Goal: Information Seeking & Learning: Learn about a topic

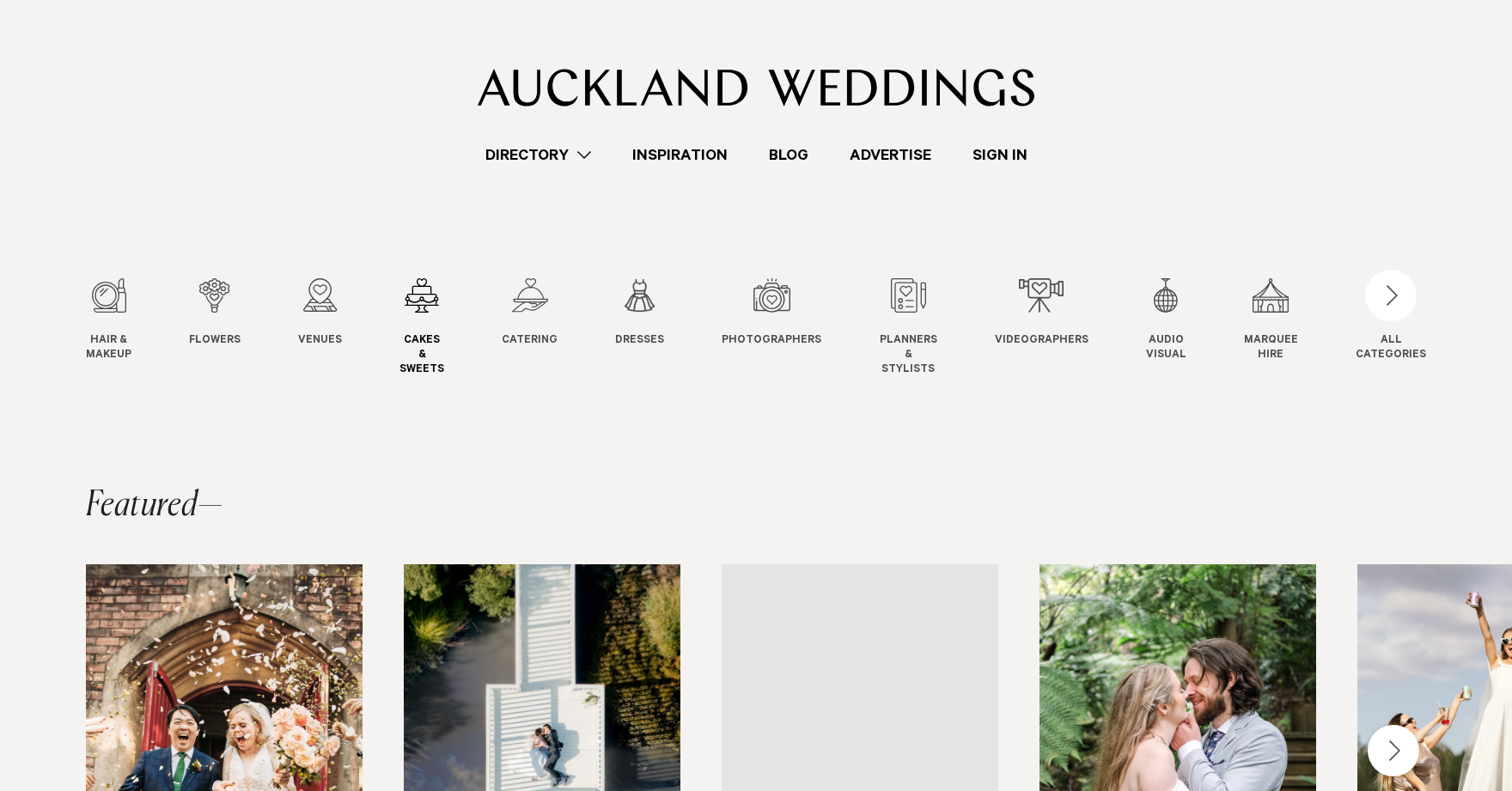
click at [416, 287] on div "4 / 12" at bounding box center [422, 296] width 45 height 34
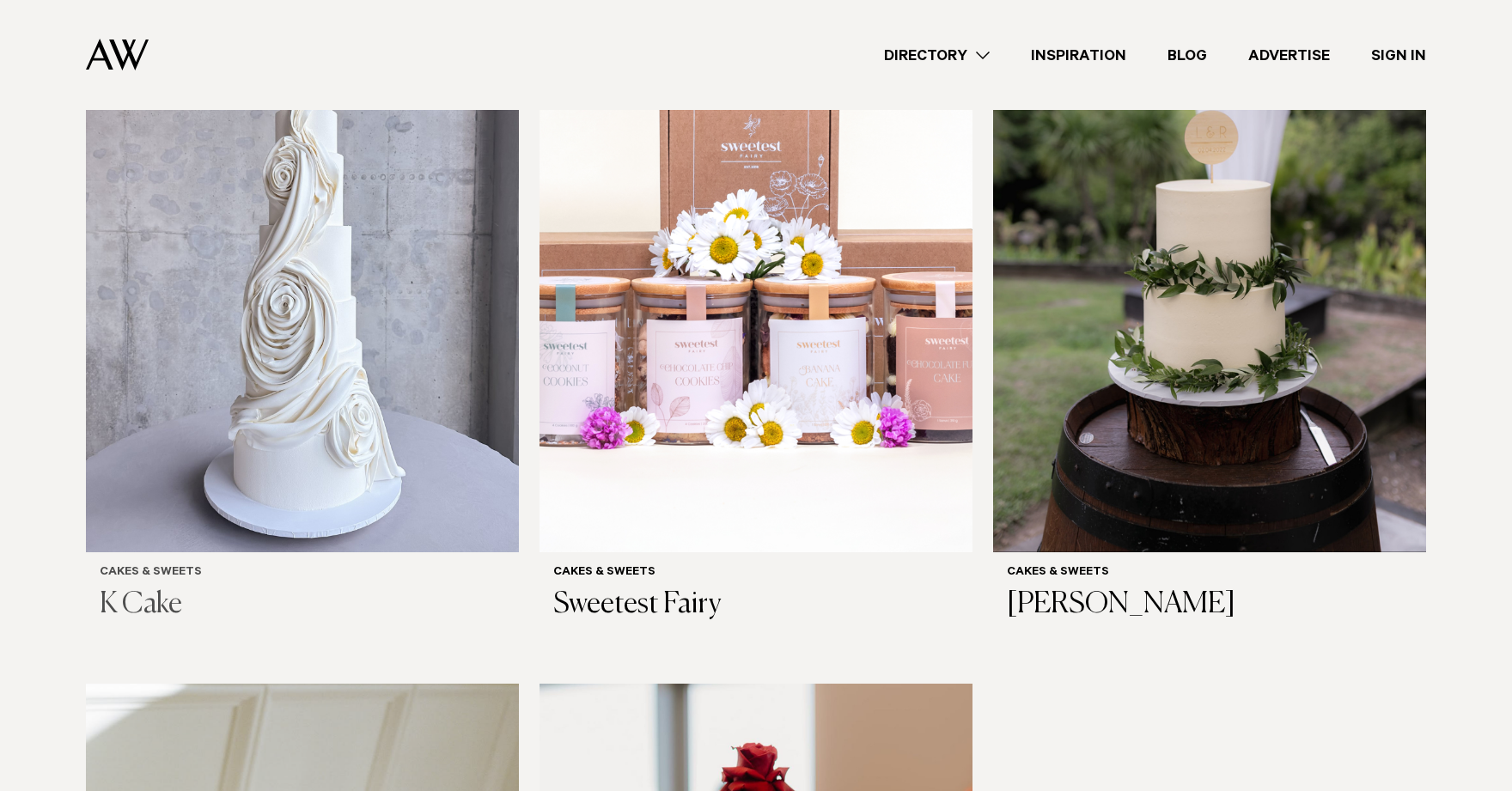
scroll to position [661, 0]
drag, startPoint x: 0, startPoint y: 0, endPoint x: 416, endPoint y: 287, distance: 505.4
click at [416, 287] on img at bounding box center [302, 260] width 433 height 581
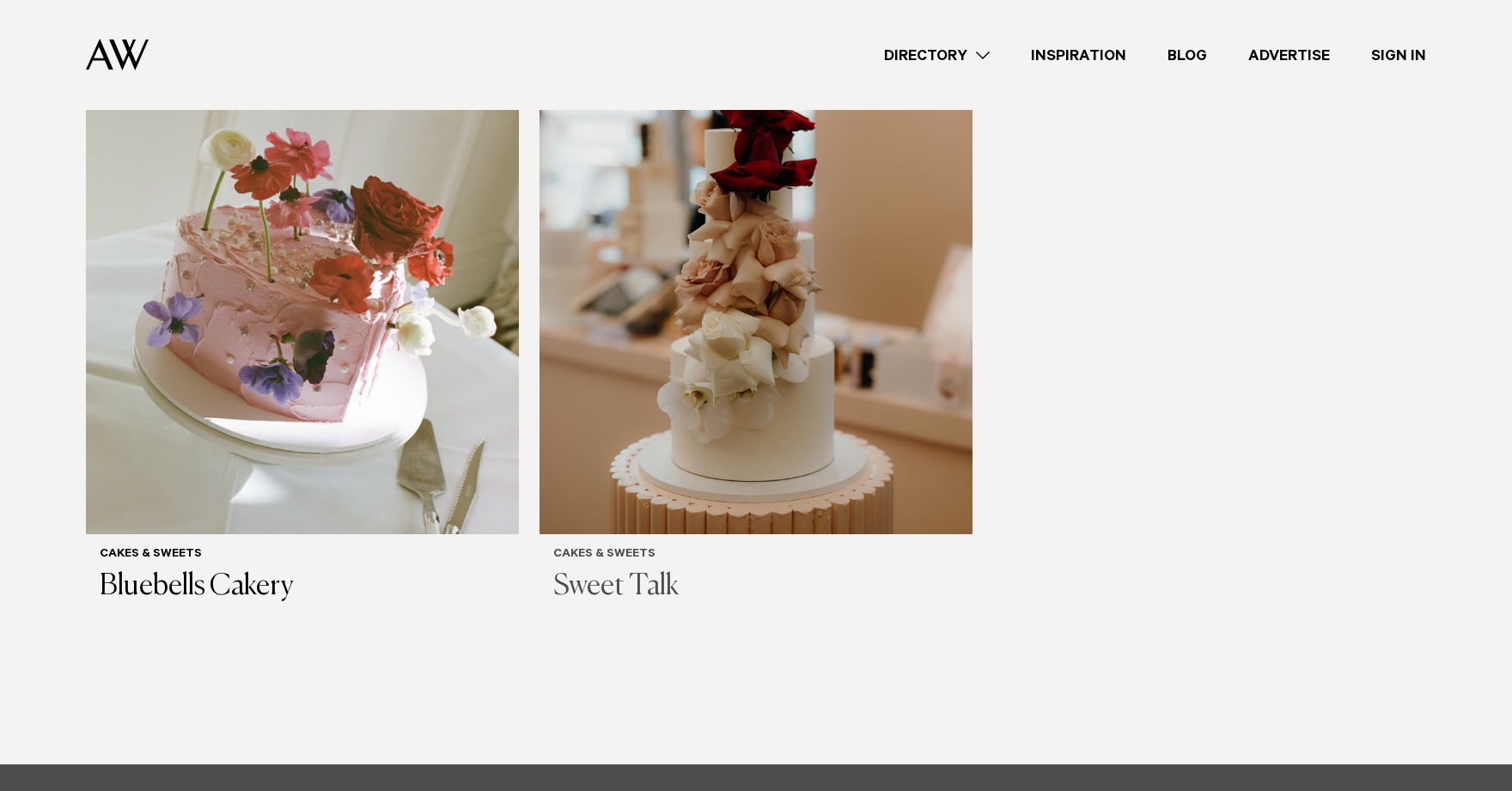
scroll to position [1437, 0]
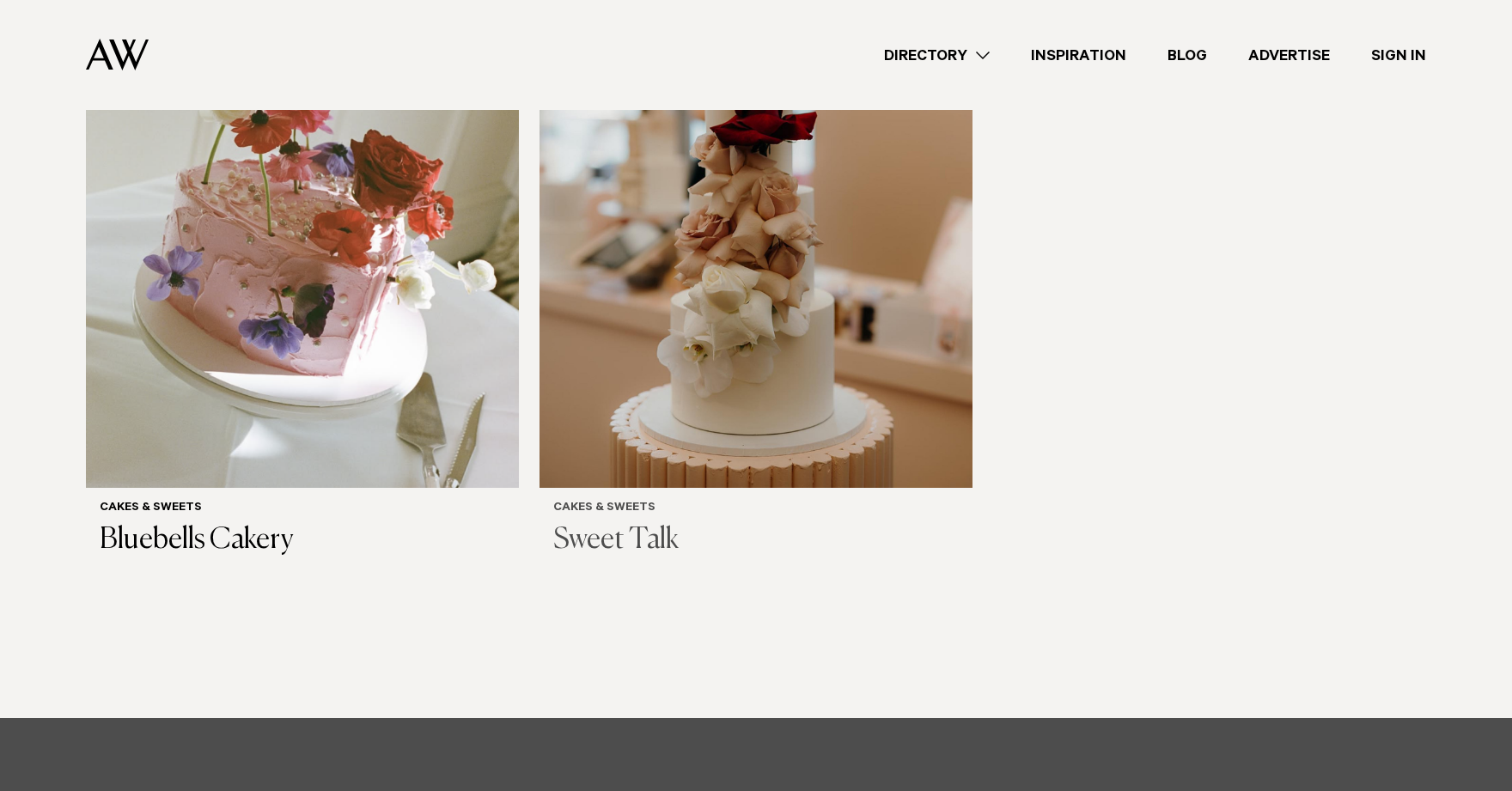
click at [743, 340] on img at bounding box center [756, 198] width 433 height 581
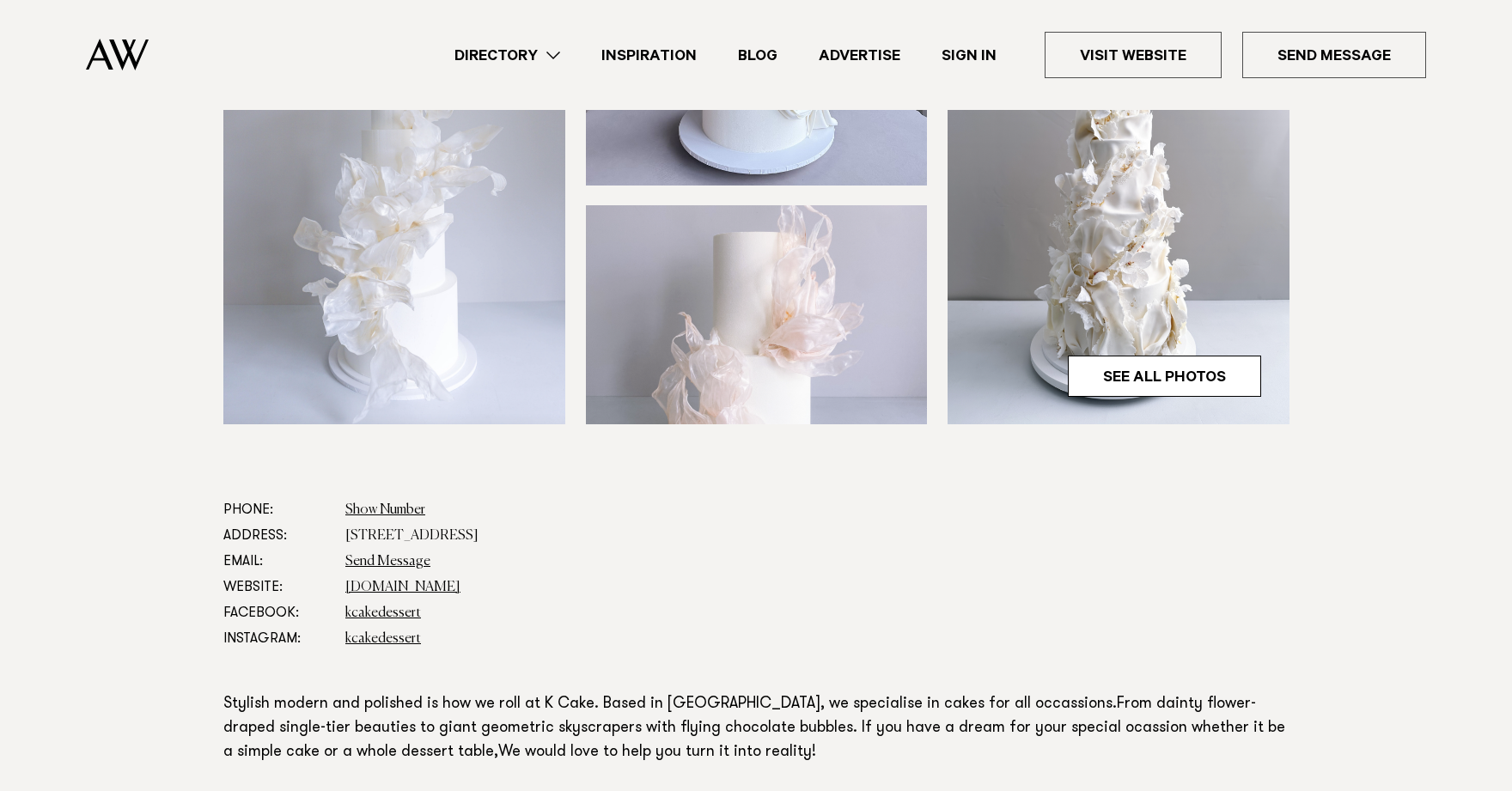
scroll to position [595, 0]
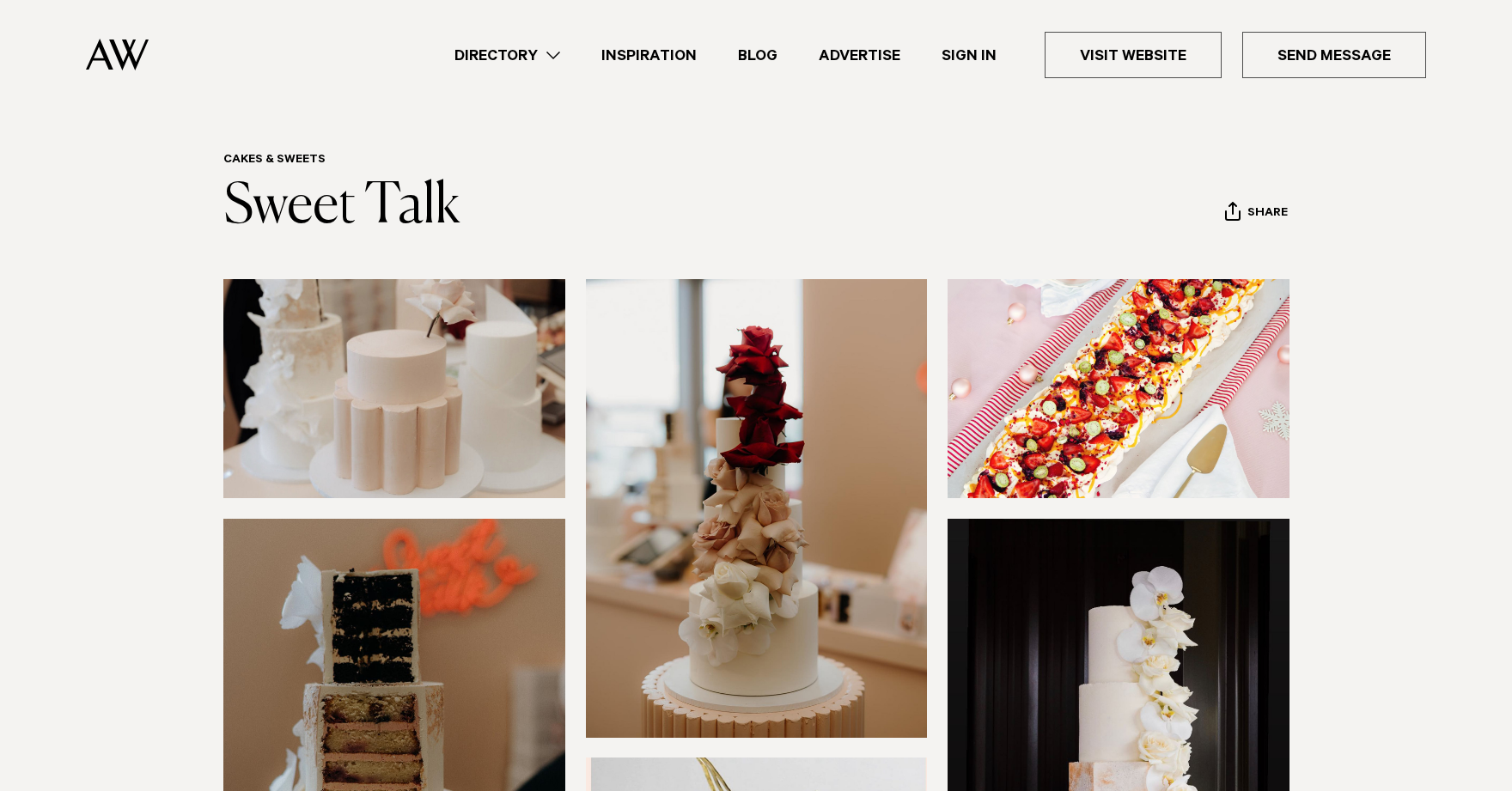
scroll to position [31, 0]
click at [495, 349] on img at bounding box center [394, 388] width 342 height 219
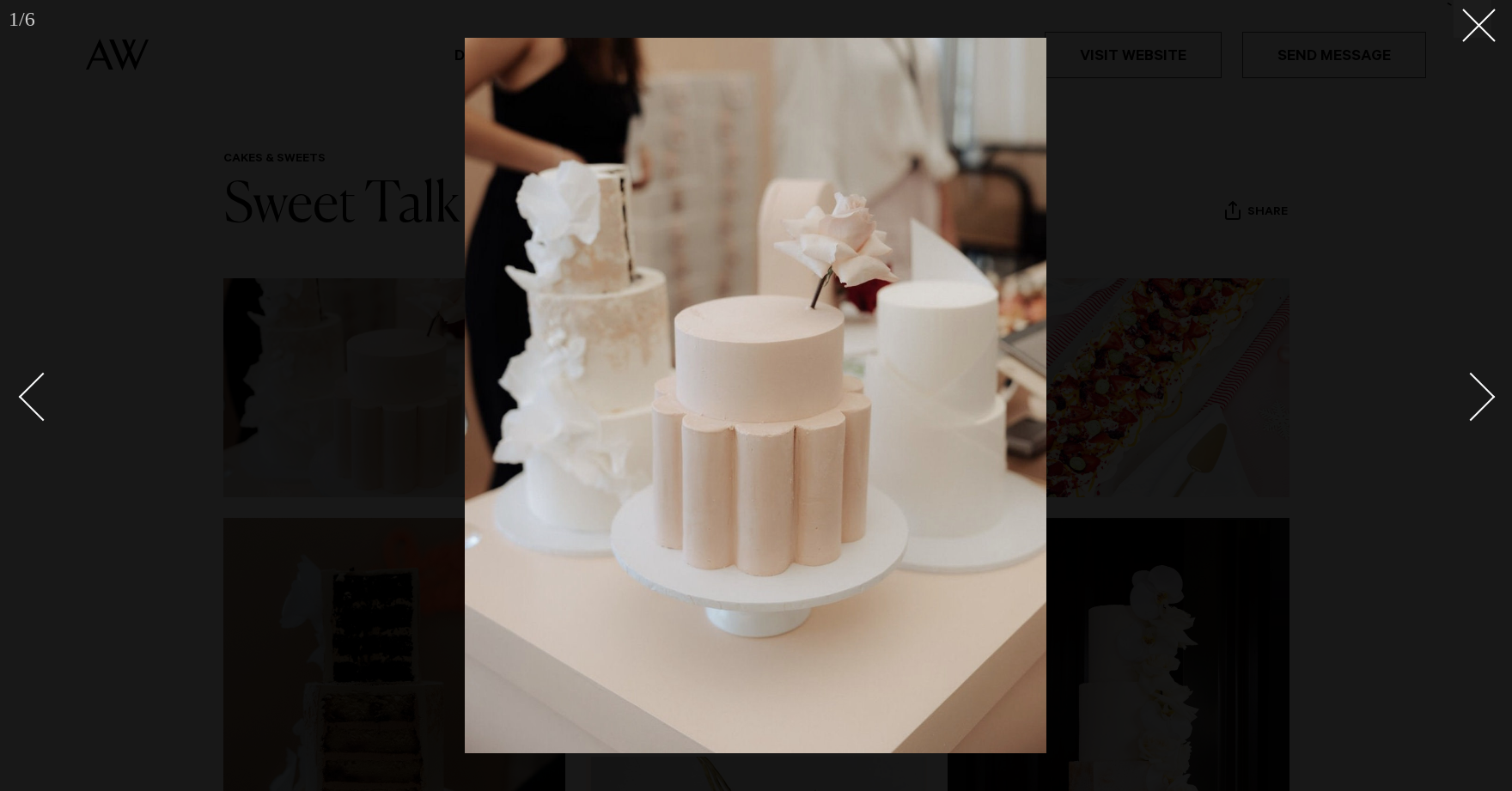
click at [1488, 410] on link at bounding box center [1460, 396] width 60 height 86
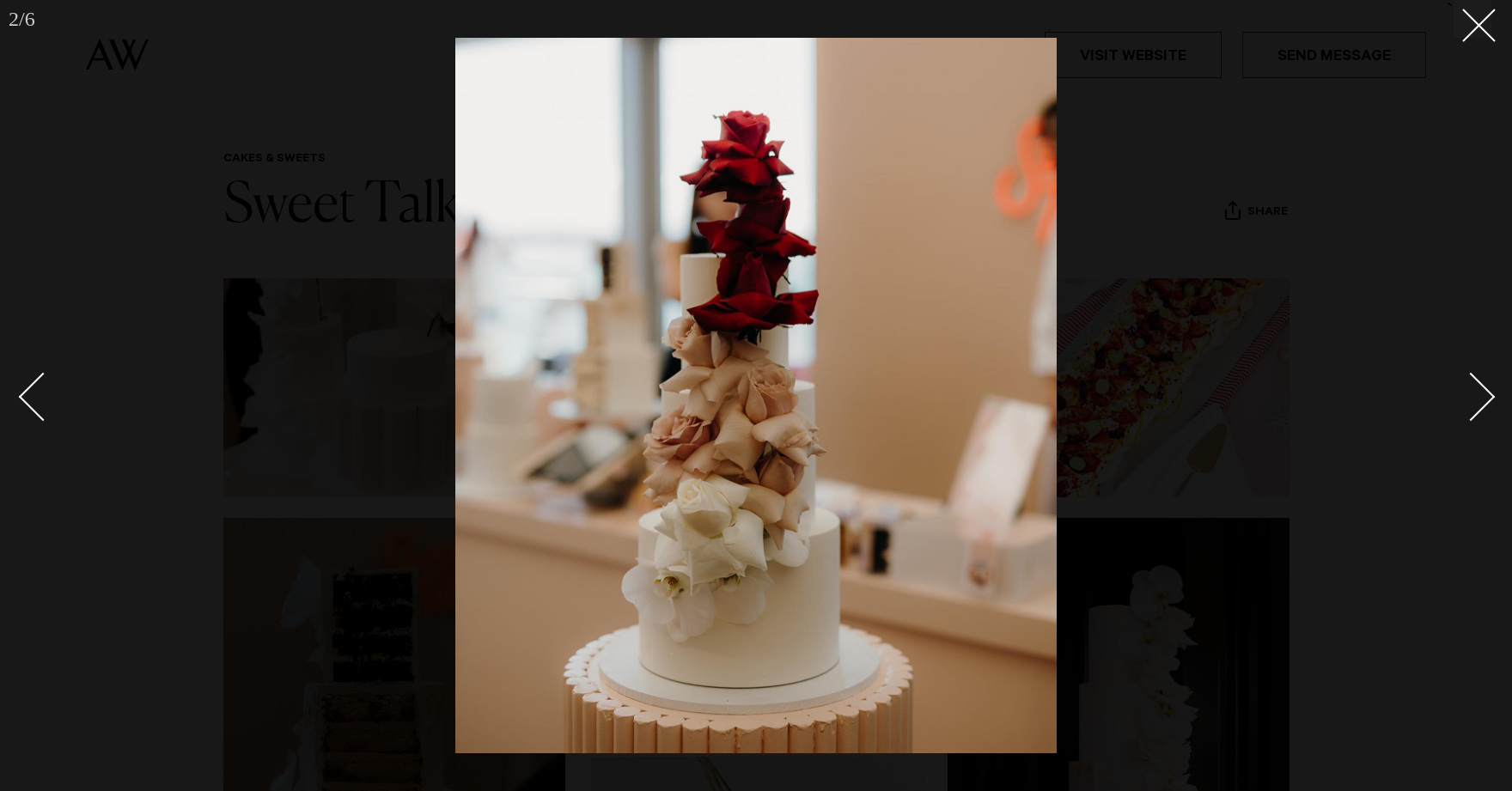
click at [1489, 410] on link at bounding box center [1460, 396] width 60 height 86
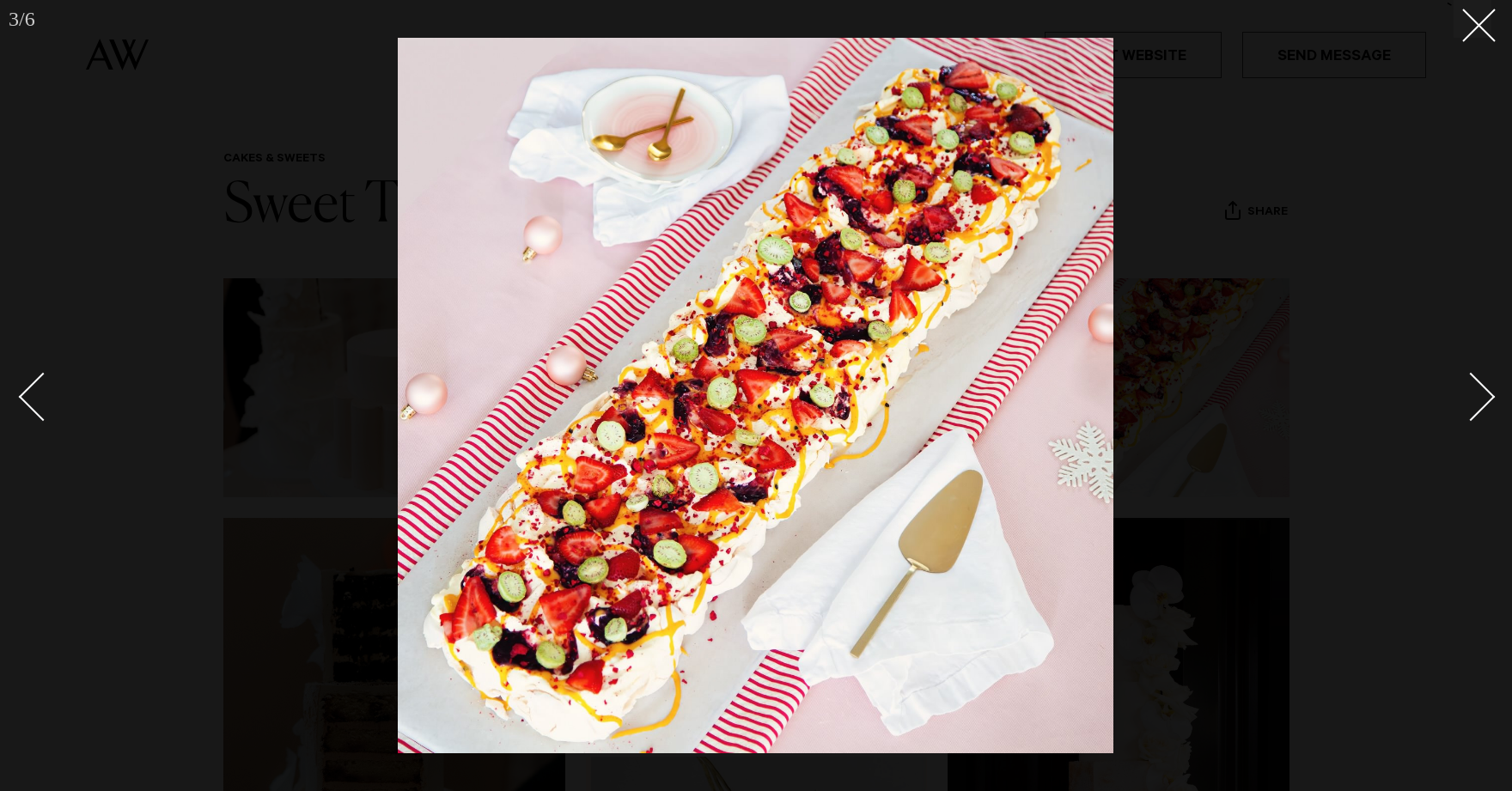
click at [1489, 410] on link at bounding box center [1460, 396] width 60 height 86
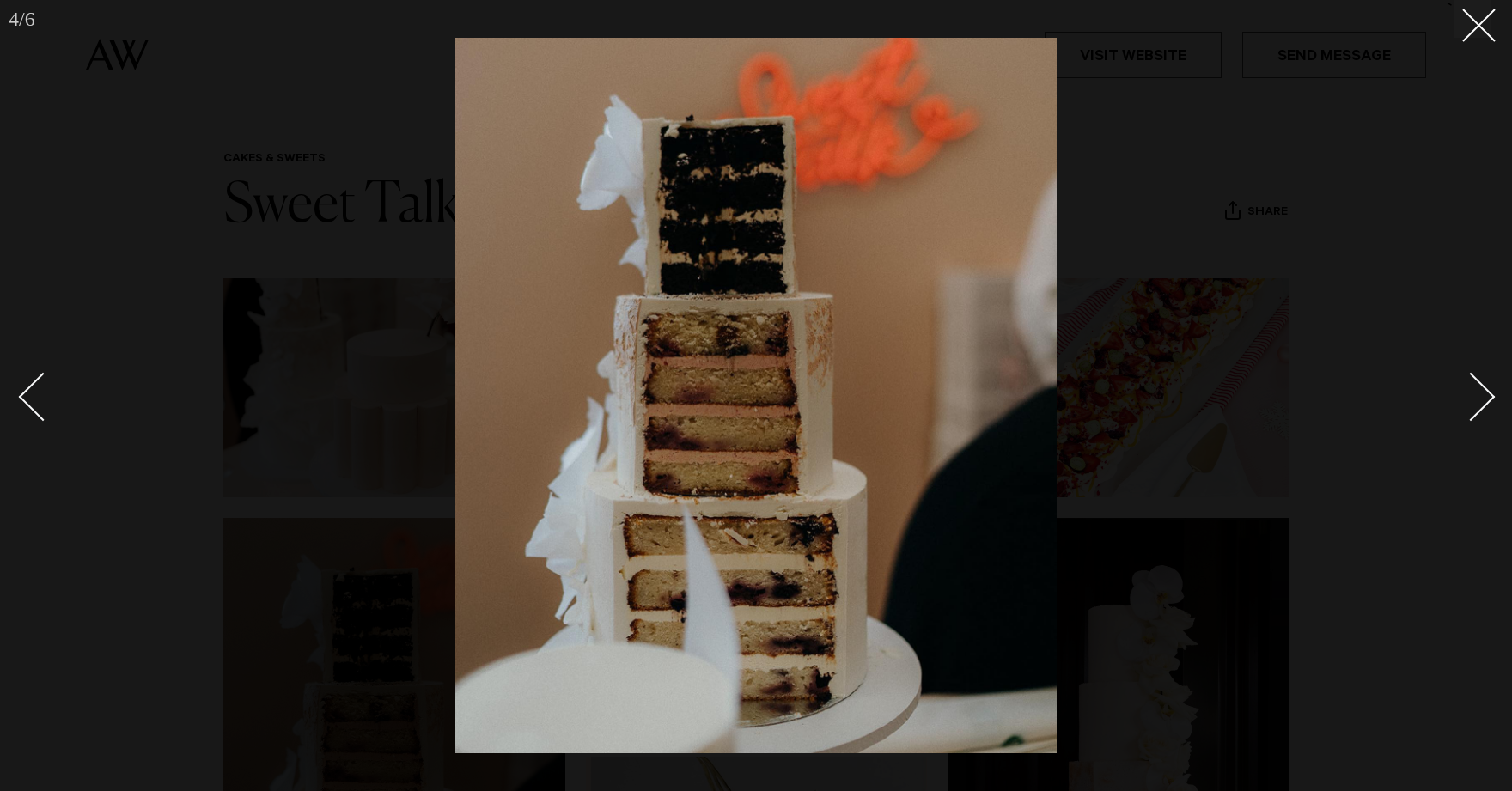
click at [1489, 410] on link at bounding box center [1460, 396] width 60 height 86
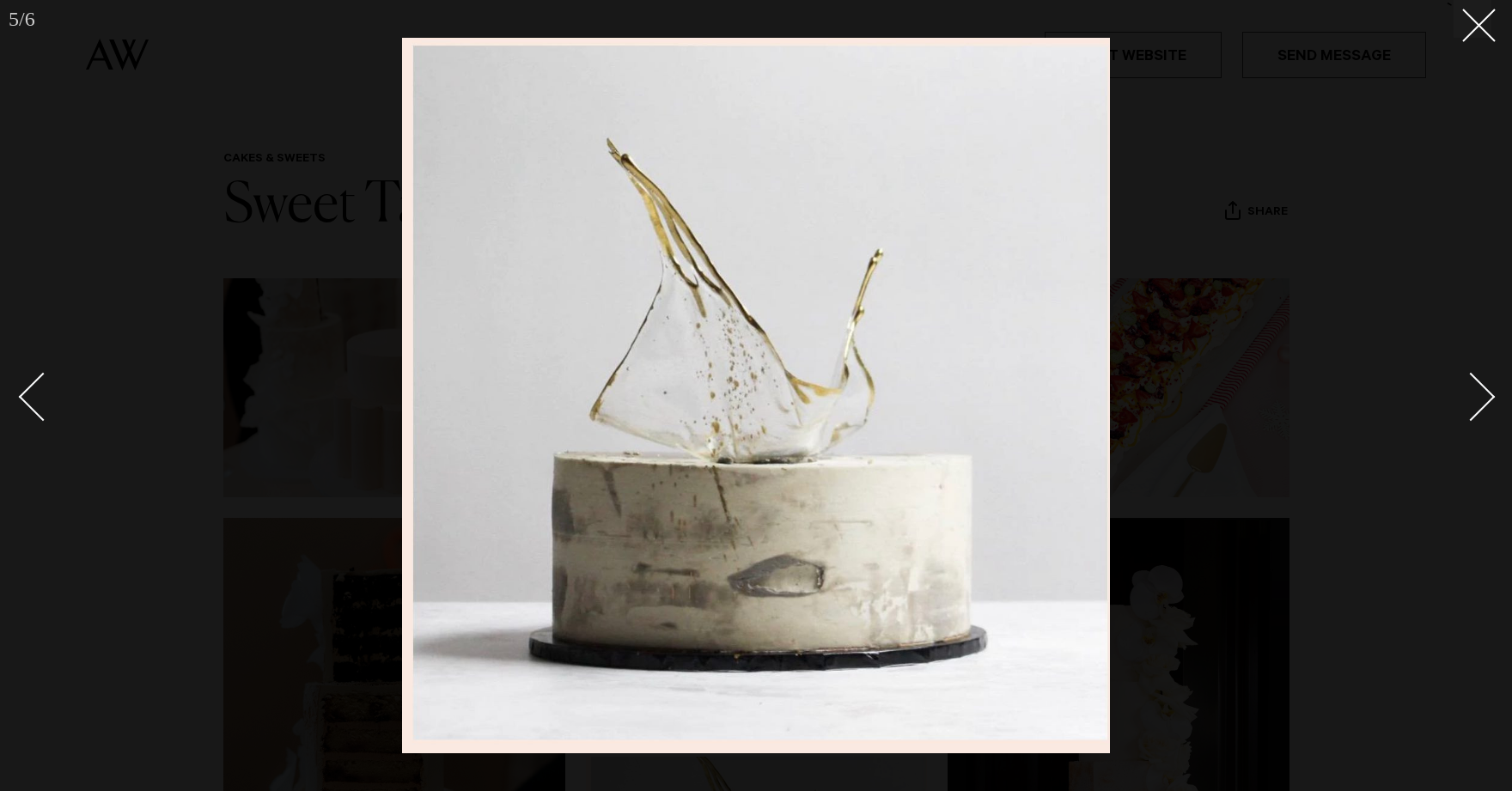
click at [1489, 410] on link at bounding box center [1460, 396] width 60 height 86
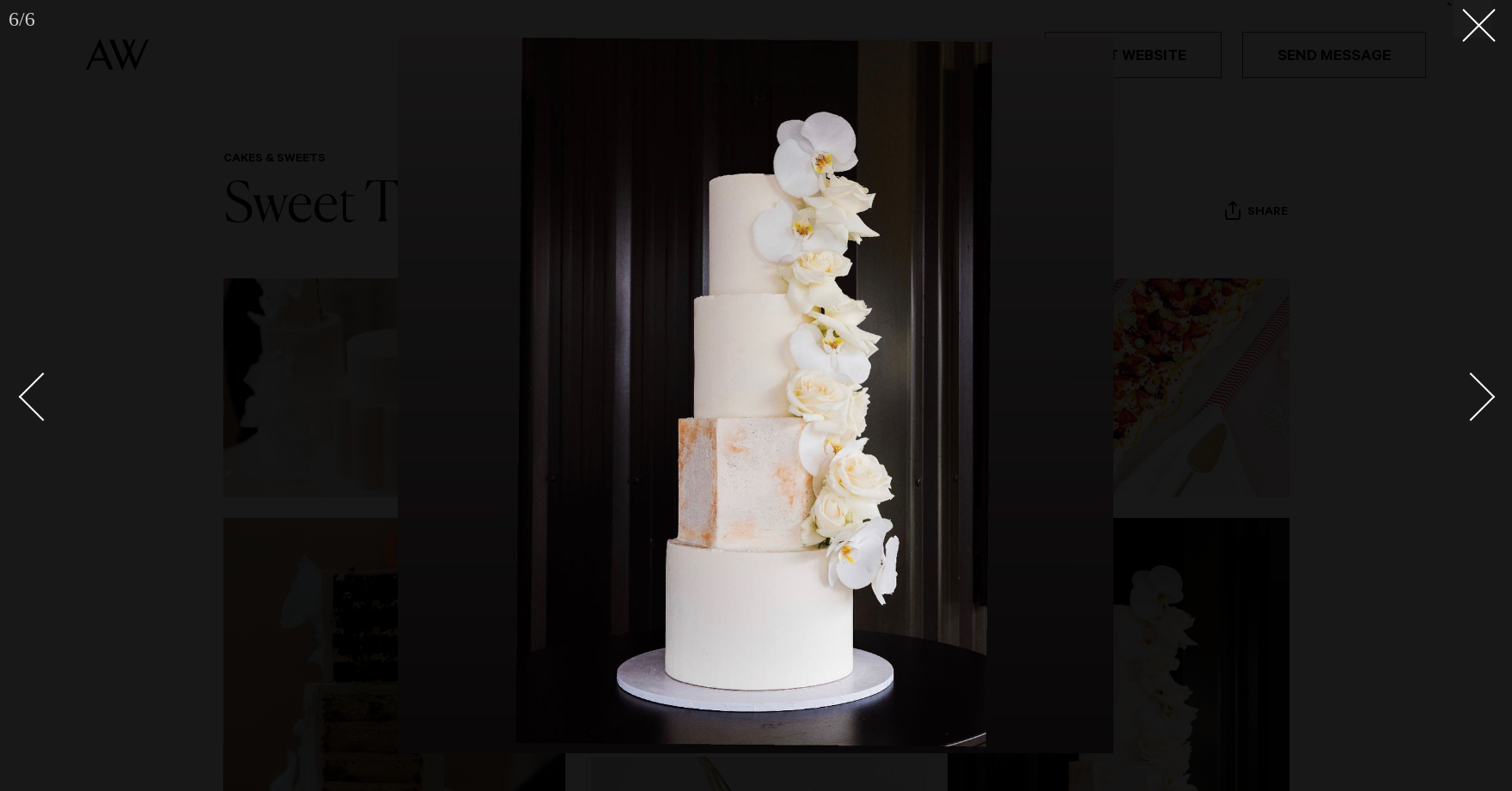
click at [1489, 410] on link at bounding box center [1460, 396] width 60 height 86
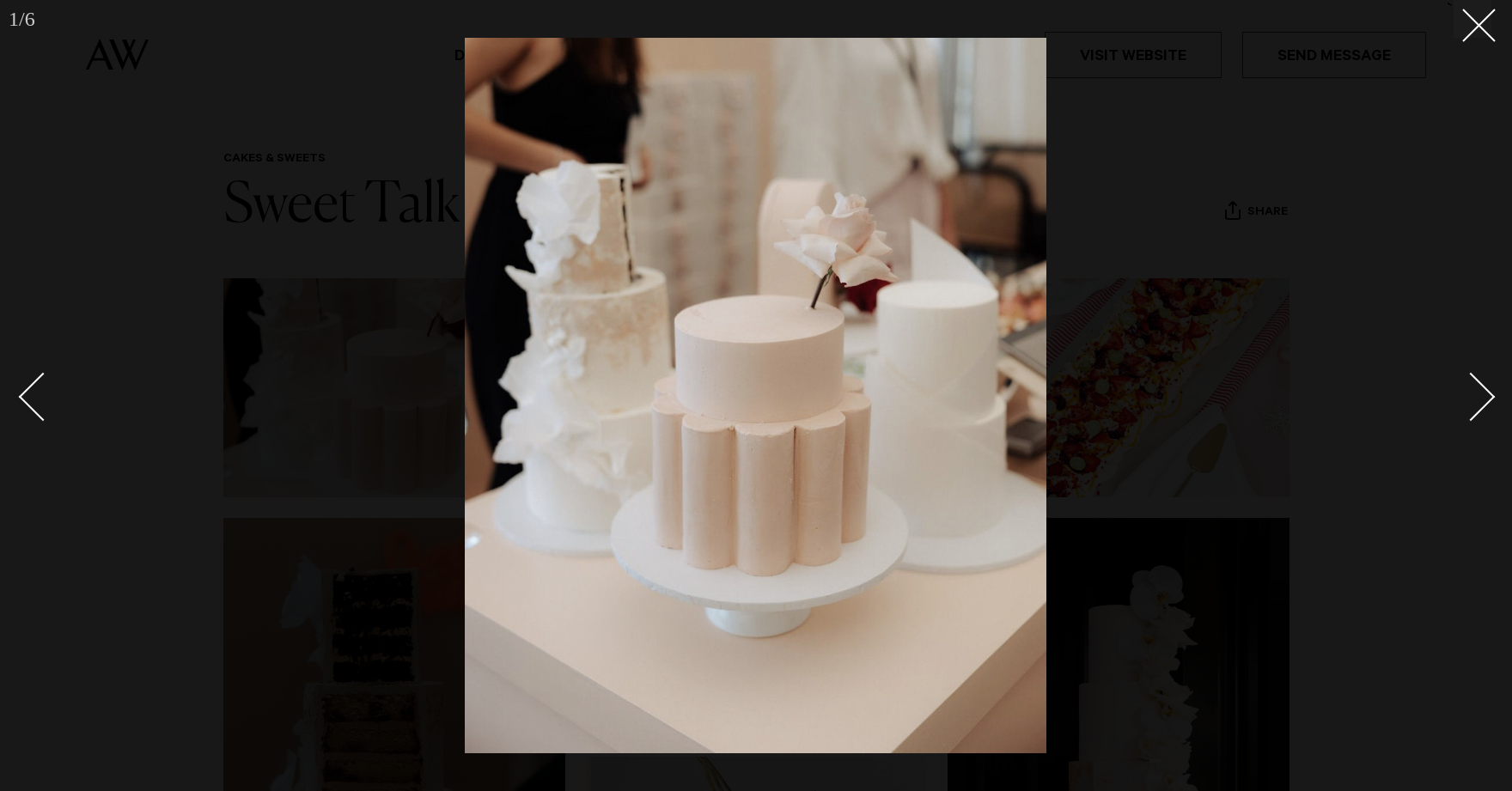
click at [1489, 410] on link at bounding box center [1460, 396] width 60 height 86
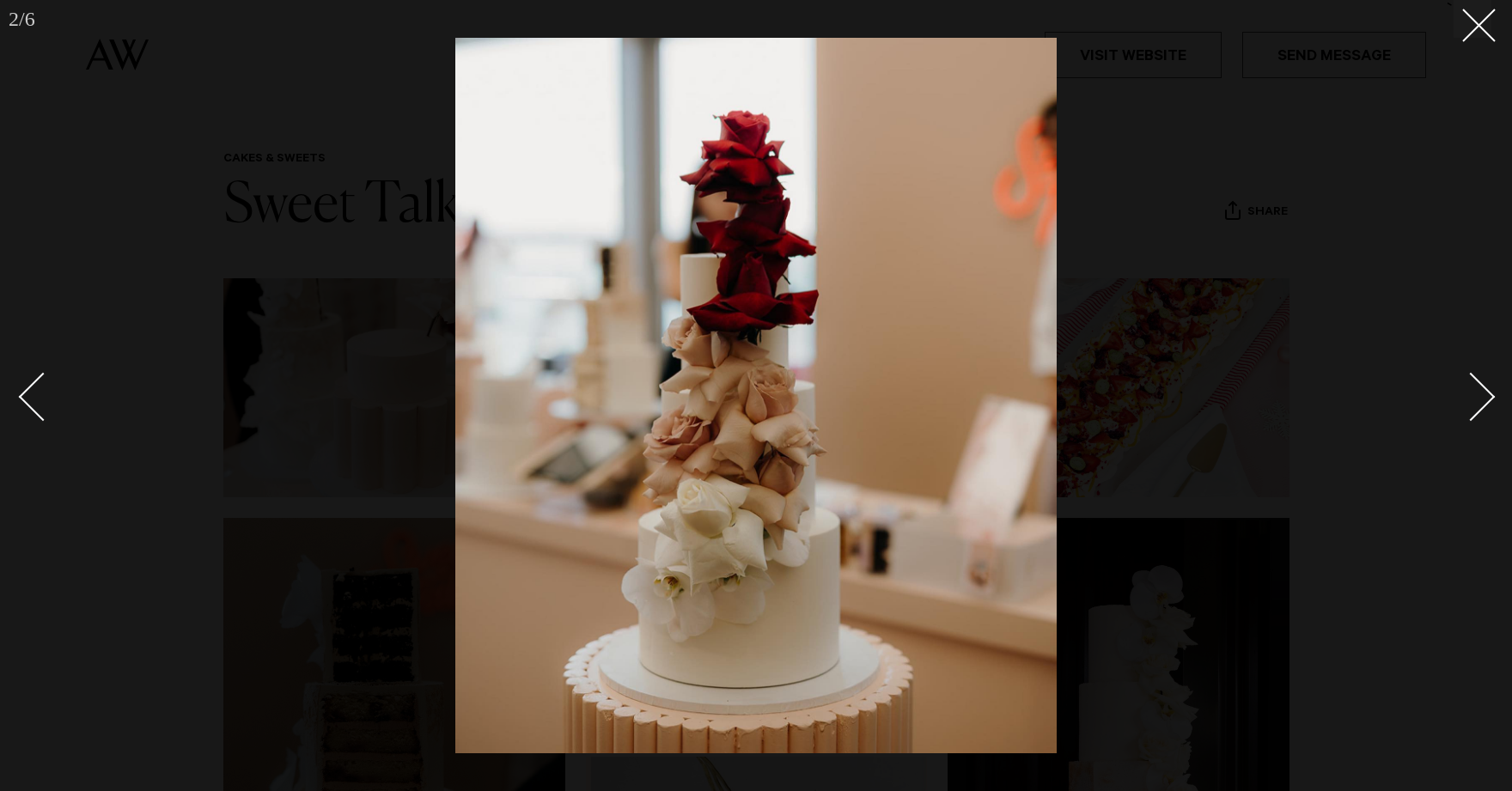
click at [1489, 410] on link at bounding box center [1460, 396] width 60 height 86
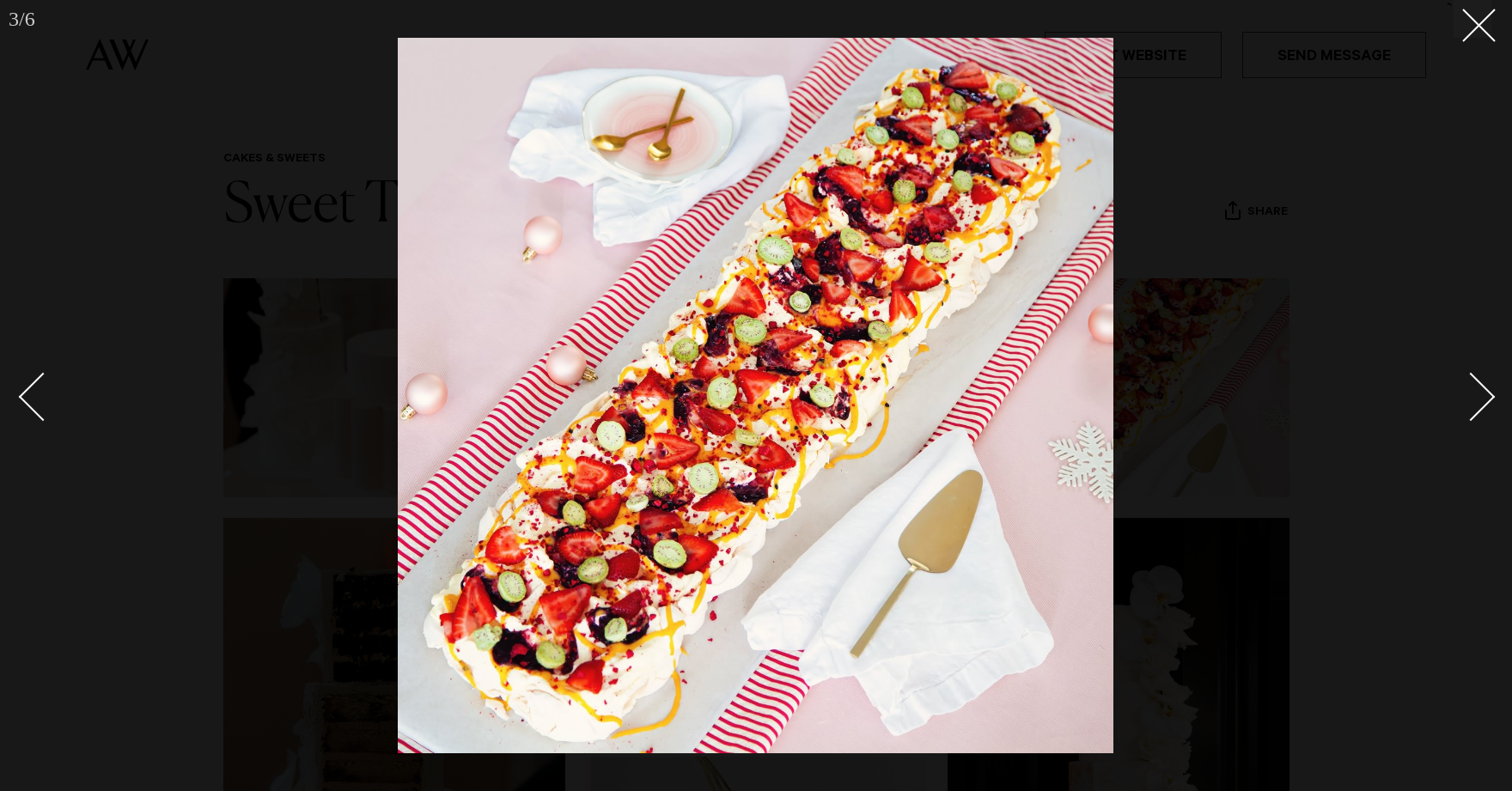
click at [1399, 323] on div at bounding box center [756, 395] width 1512 height 791
click at [1467, 32] on button at bounding box center [1473, 19] width 38 height 38
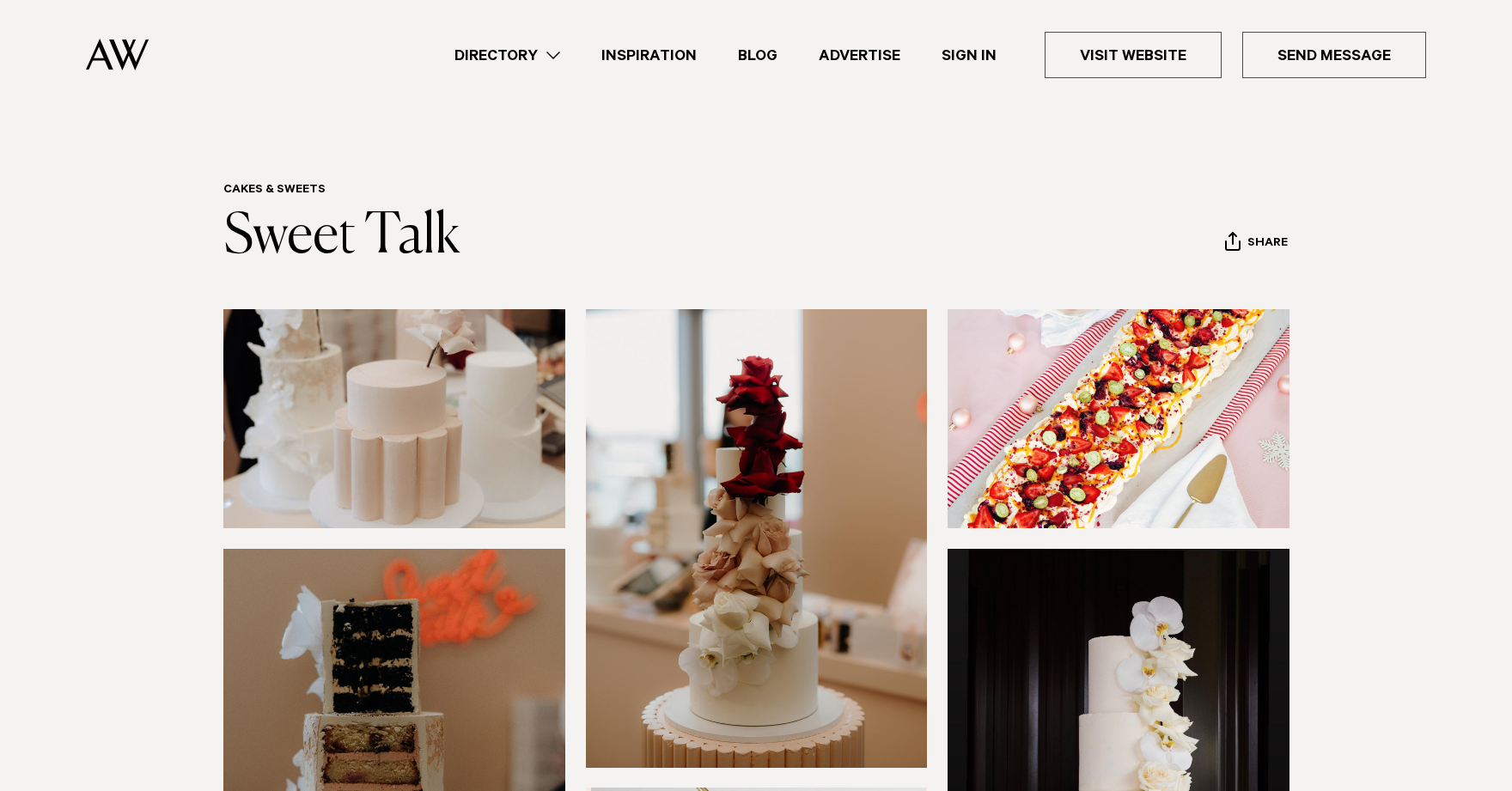
click at [141, 45] on img at bounding box center [117, 54] width 63 height 31
